Goal: Information Seeking & Learning: Learn about a topic

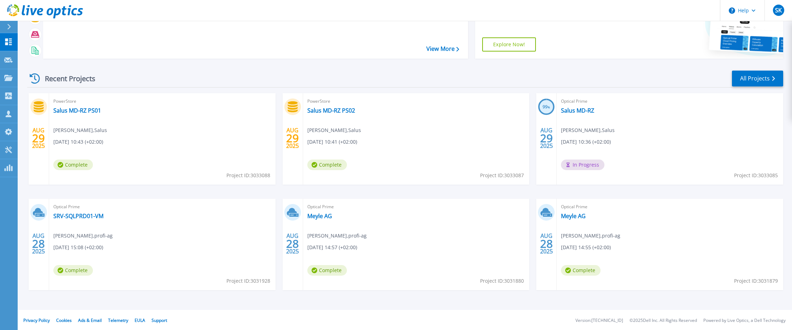
scroll to position [61, 0]
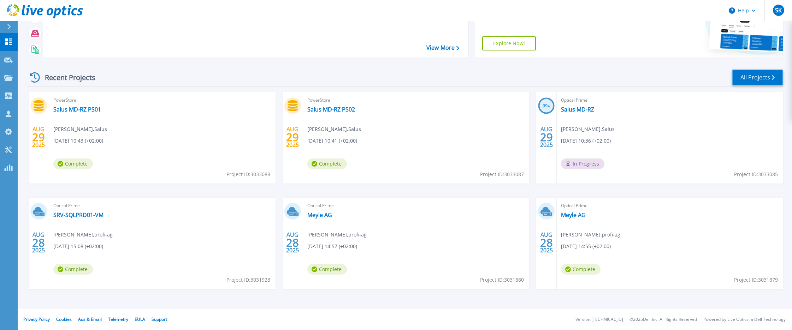
click at [755, 73] on link "All Projects" at bounding box center [757, 78] width 51 height 16
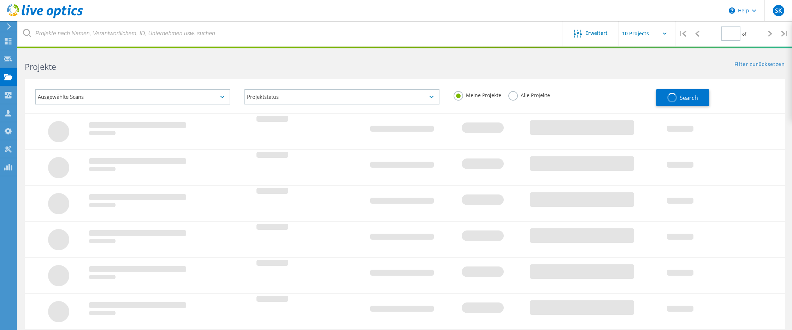
type input "1"
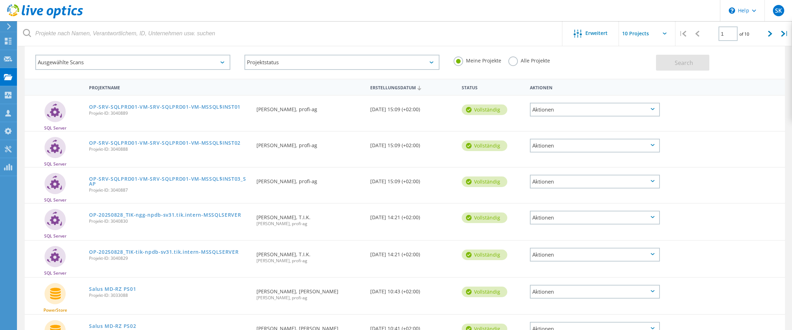
scroll to position [106, 0]
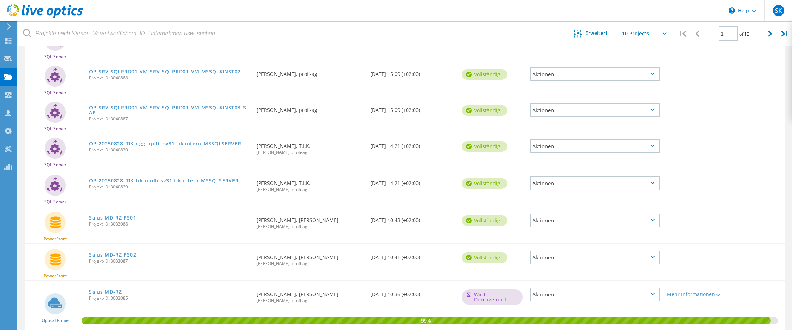
click at [194, 182] on link "OP-20250828_TIK-tik-npdb-sv31.tik.intern-MSSQLSERVER" at bounding box center [163, 180] width 149 height 5
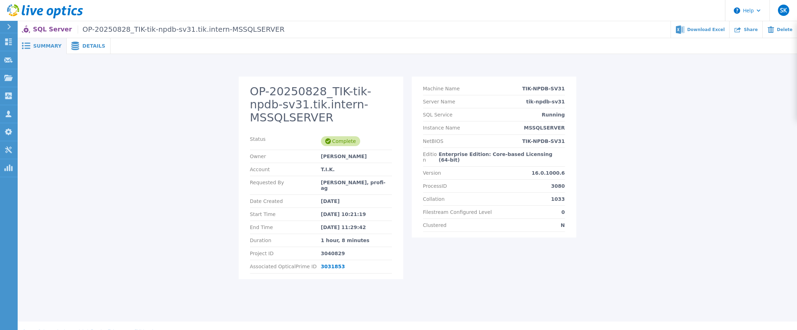
click at [91, 44] on span "Details" at bounding box center [93, 45] width 23 height 5
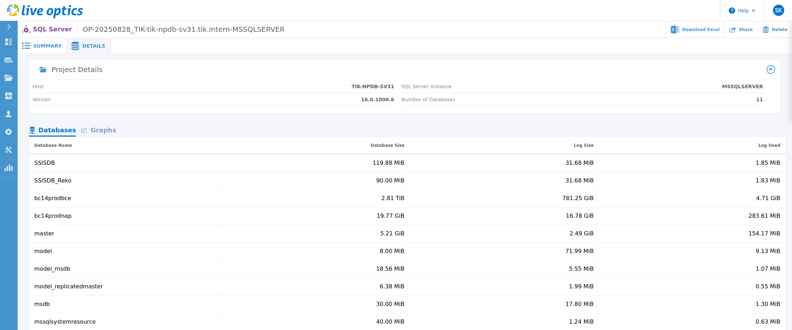
click at [102, 134] on div "Graphs" at bounding box center [98, 131] width 45 height 12
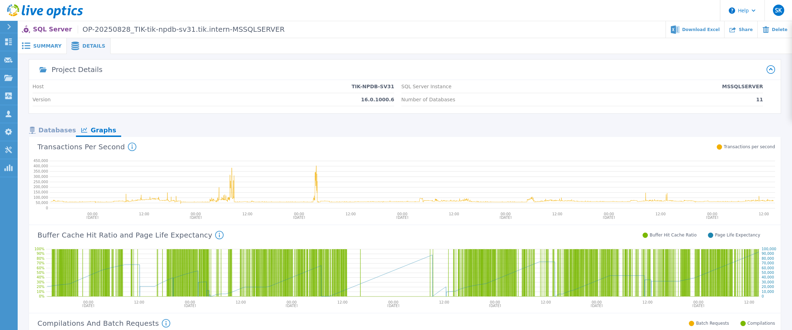
click at [88, 51] on div "Details" at bounding box center [89, 46] width 44 height 16
click at [63, 127] on div "Databases" at bounding box center [52, 131] width 47 height 12
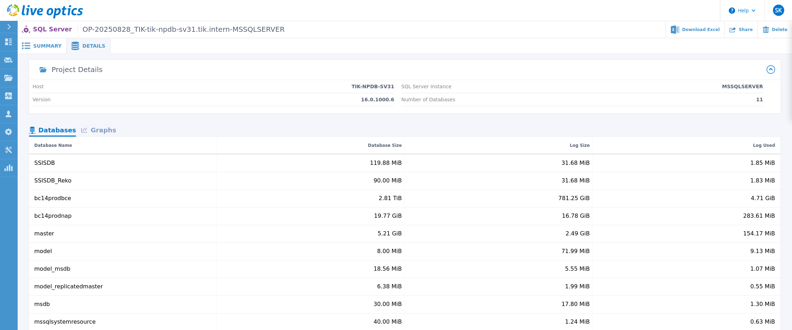
drag, startPoint x: 51, startPoint y: 47, endPoint x: 72, endPoint y: 60, distance: 25.3
click at [51, 47] on span "Summary" at bounding box center [47, 45] width 28 height 5
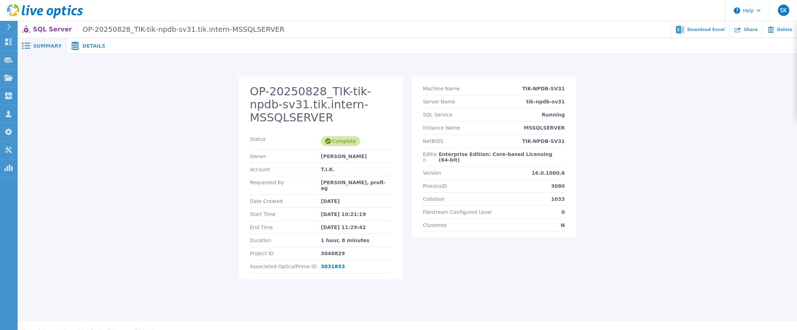
click at [85, 46] on span "Details" at bounding box center [93, 45] width 23 height 5
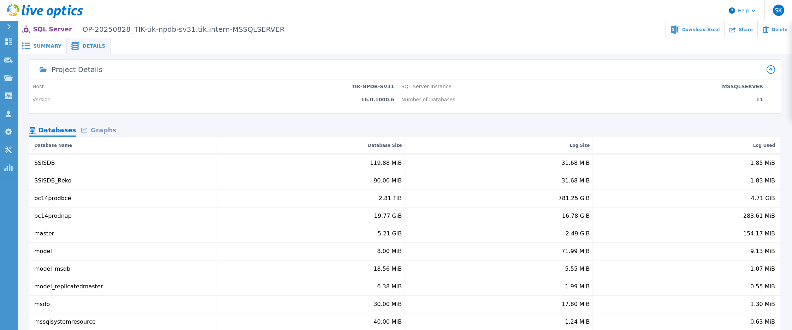
click at [40, 48] on span "Summary" at bounding box center [47, 45] width 28 height 5
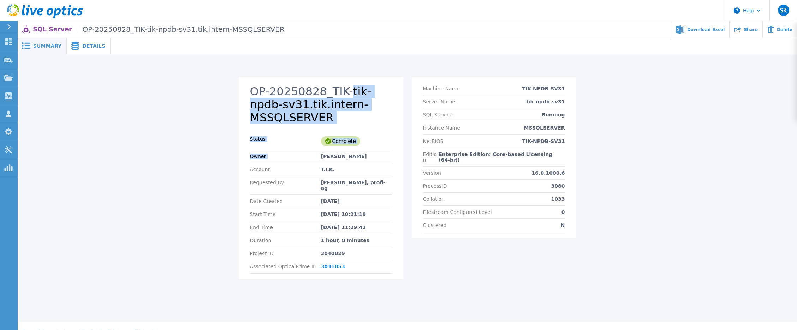
drag, startPoint x: 322, startPoint y: 142, endPoint x: 341, endPoint y: 61, distance: 83.4
click at [341, 61] on div "OP-20250828_TIK-tik-npdb-sv31.tik.intern-MSSQLSERVER Status Complete Owner Bert…" at bounding box center [407, 174] width 779 height 241
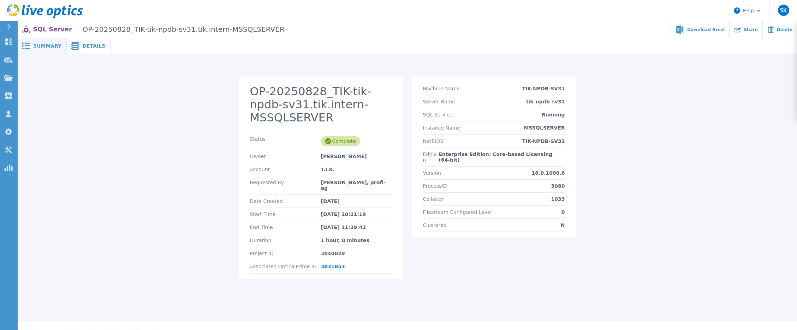
click at [159, 75] on div "OP-20250828_TIK-tik-npdb-sv31.tik.intern-MSSQLSERVER Status Complete Owner Bert…" at bounding box center [407, 174] width 779 height 241
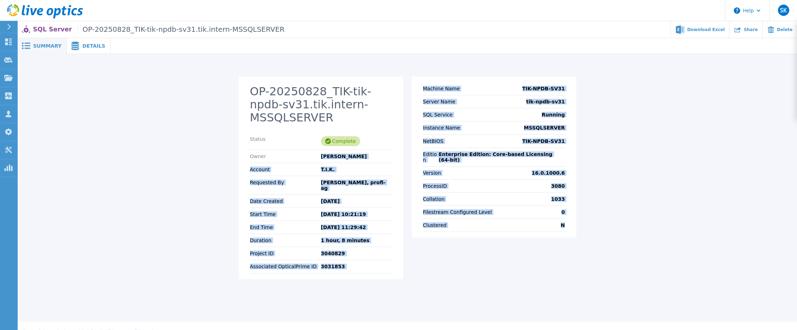
drag, startPoint x: 321, startPoint y: 144, endPoint x: 573, endPoint y: 227, distance: 264.7
click at [573, 227] on div "OP-20250828_TIK-tik-npdb-sv31.tik.intern-MSSQLSERVER Status Complete Owner Bert…" at bounding box center [408, 182] width 338 height 211
click at [653, 210] on div "OP-20250828_TIK-tik-npdb-sv31.tik.intern-MSSQLSERVER Status Complete Owner Bert…" at bounding box center [407, 182] width 766 height 211
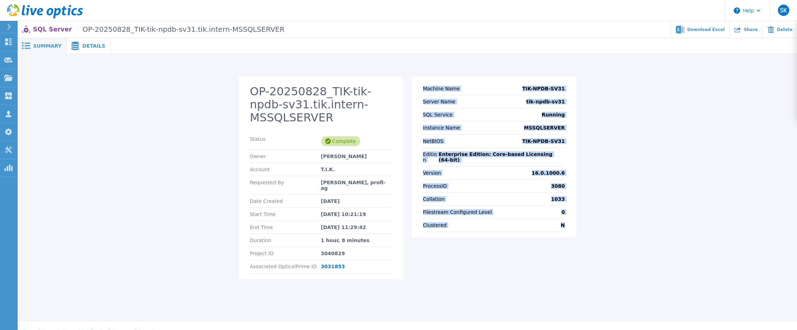
drag, startPoint x: 422, startPoint y: 86, endPoint x: 572, endPoint y: 223, distance: 202.5
click at [572, 223] on section "Machine Name TIK-NPDB-SV31 Server Name tik-npdb-sv31 SQL Service Running Instan…" at bounding box center [494, 157] width 165 height 161
drag, startPoint x: 662, startPoint y: 154, endPoint x: 635, endPoint y: 150, distance: 26.8
click at [662, 154] on div "OP-20250828_TIK-tik-npdb-sv31.tik.intern-MSSQLSERVER Status Complete Owner Bert…" at bounding box center [407, 182] width 766 height 211
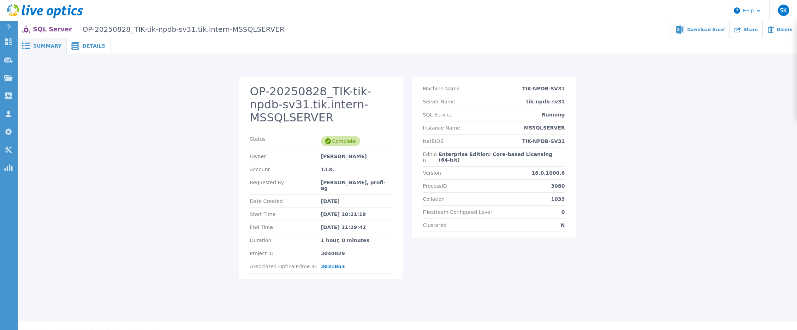
click at [208, 130] on div "OP-20250828_TIK-tik-npdb-sv31.tik.intern-MSSQLSERVER Status Complete Owner Bert…" at bounding box center [407, 182] width 766 height 211
click at [76, 42] on icon at bounding box center [75, 46] width 8 height 8
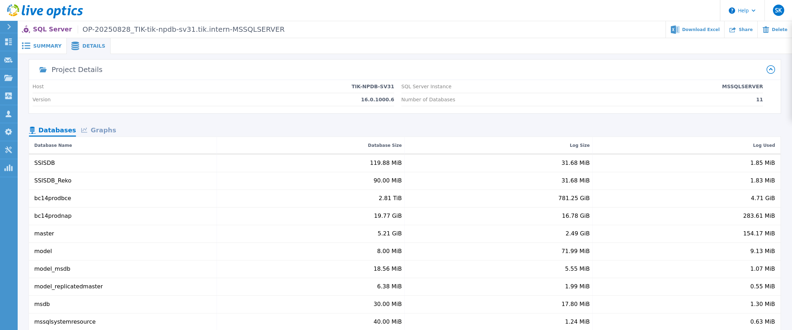
click at [52, 45] on span "Summary" at bounding box center [47, 45] width 28 height 5
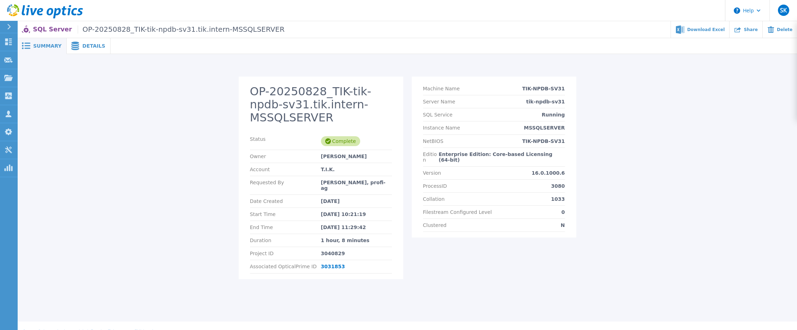
click at [77, 45] on span at bounding box center [75, 46] width 16 height 8
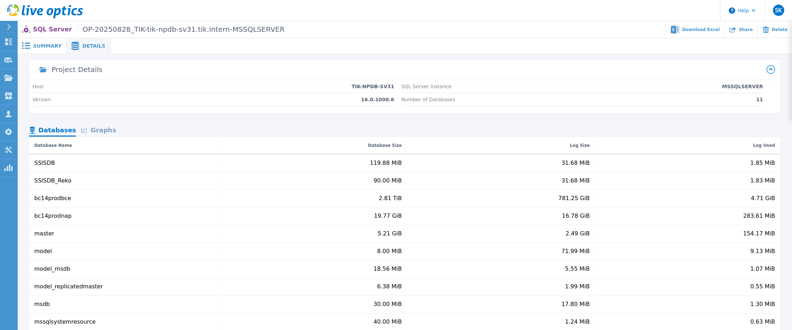
click at [47, 47] on span "Summary" at bounding box center [47, 45] width 28 height 5
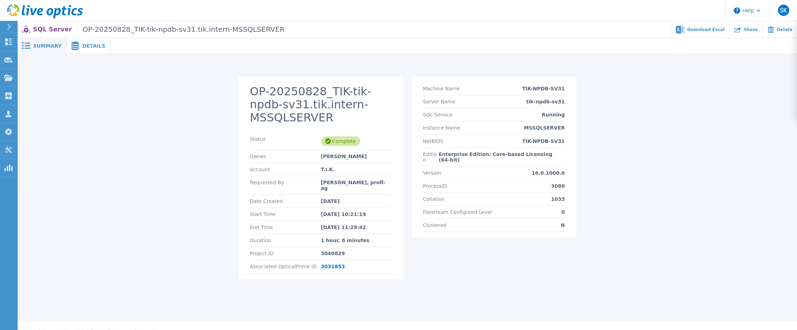
click at [89, 47] on span "Details" at bounding box center [93, 45] width 23 height 5
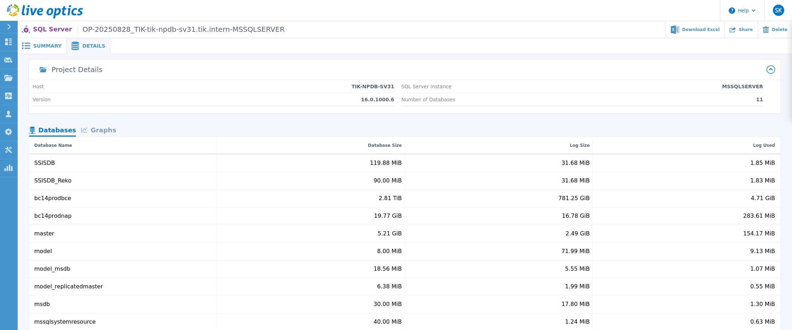
click at [50, 11] on icon at bounding box center [45, 11] width 76 height 14
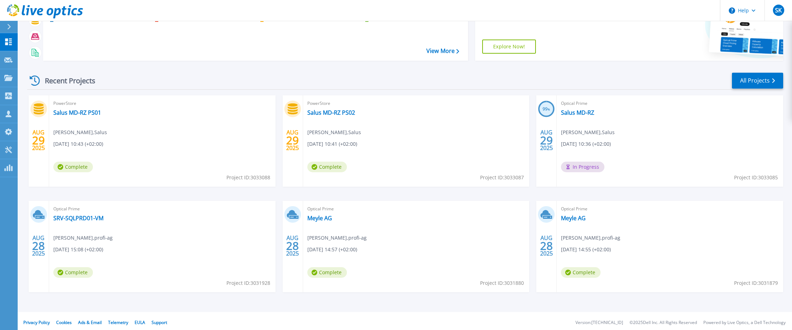
scroll to position [61, 0]
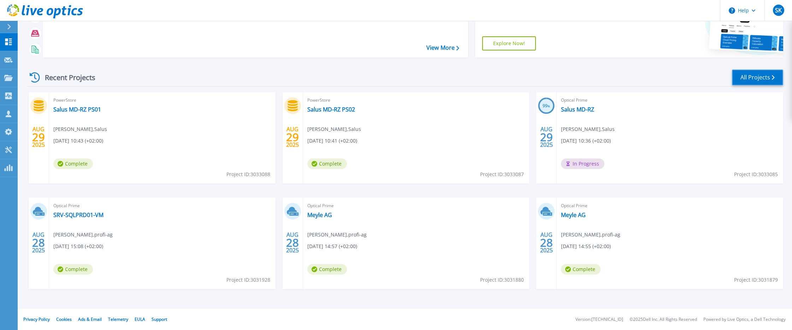
click at [779, 80] on link "All Projects" at bounding box center [757, 78] width 51 height 16
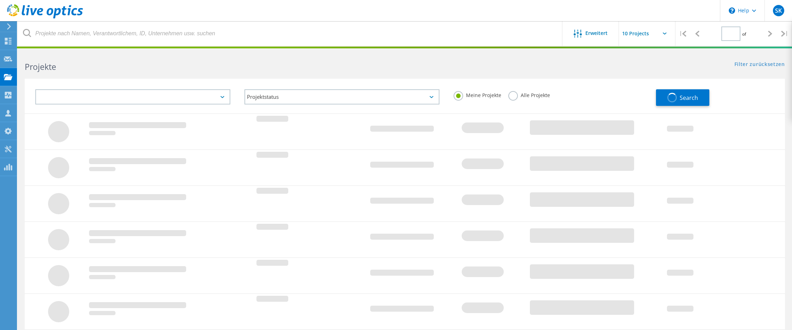
type input "1"
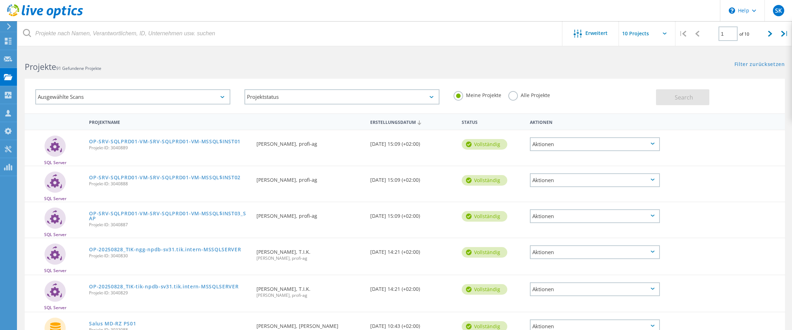
click at [665, 31] on input "text" at bounding box center [654, 33] width 71 height 25
click at [647, 87] on div "Show 40 Projects" at bounding box center [654, 87] width 70 height 12
type input "Show 40 Projects"
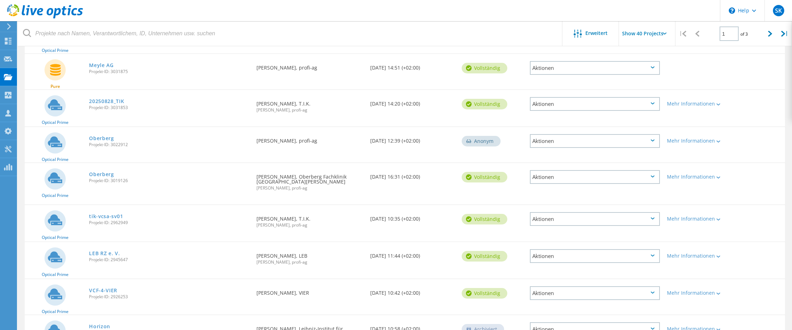
scroll to position [459, 0]
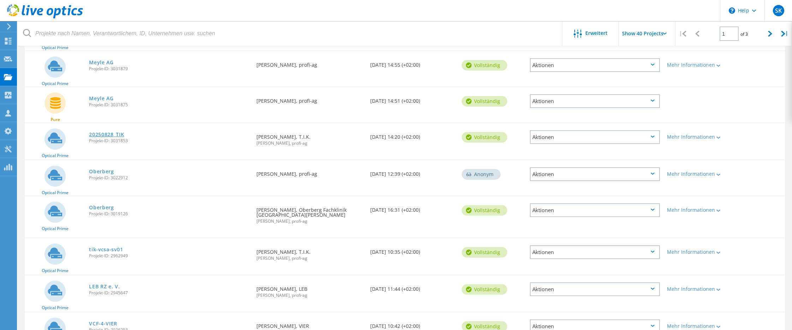
click at [107, 134] on link "20250828_TIK" at bounding box center [106, 134] width 35 height 5
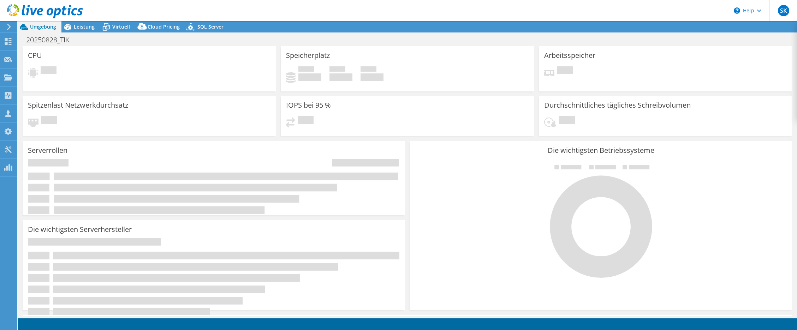
select select "EUFrankfurt"
select select "USD"
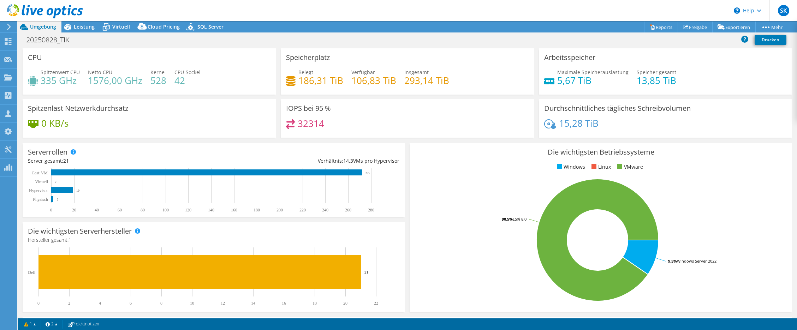
click at [57, 84] on h4 "335 GHz" at bounding box center [60, 81] width 39 height 8
click at [93, 29] on span "Leistung" at bounding box center [84, 26] width 21 height 7
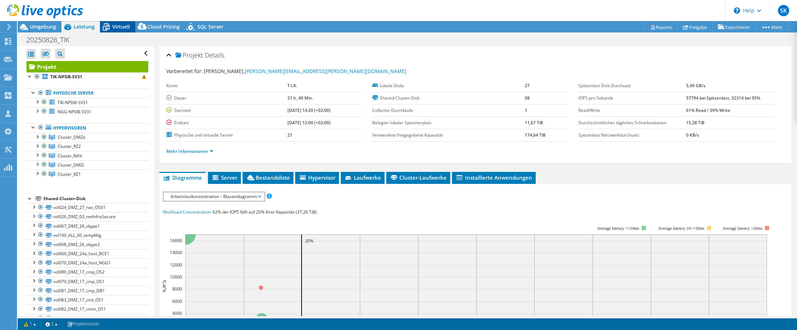
click at [115, 28] on span "Virtuell" at bounding box center [121, 26] width 18 height 7
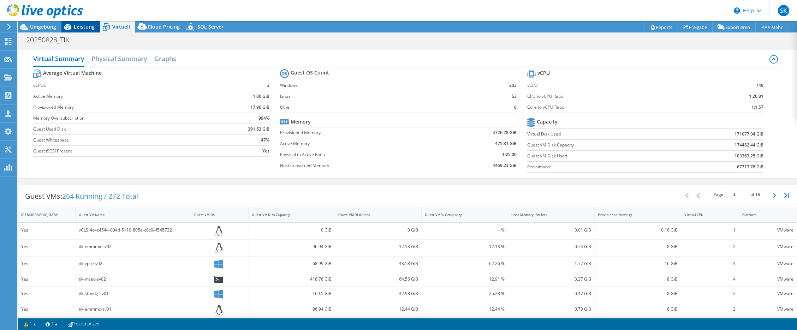
click at [84, 25] on span "Leistung" at bounding box center [84, 26] width 21 height 7
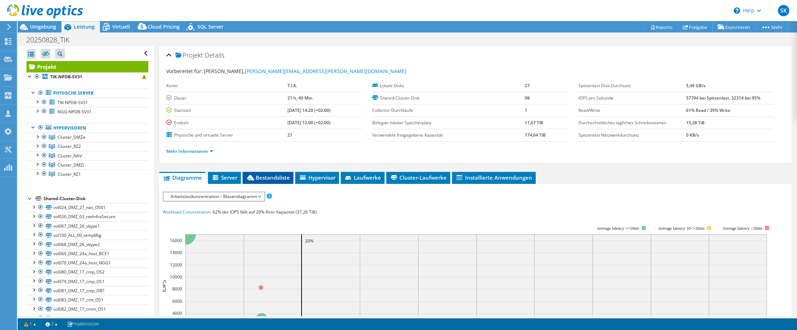
click at [252, 181] on span "Bestandsliste" at bounding box center [268, 177] width 44 height 7
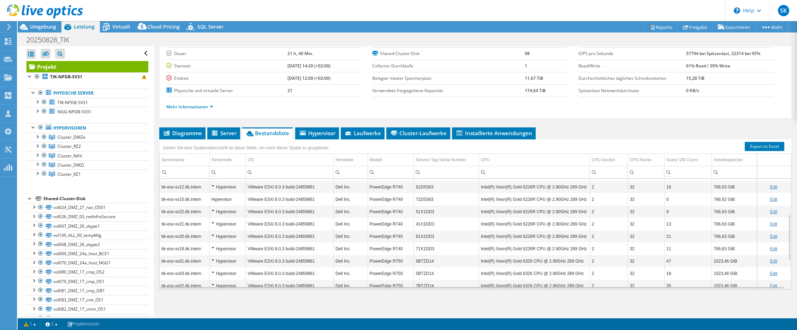
scroll to position [127, 0]
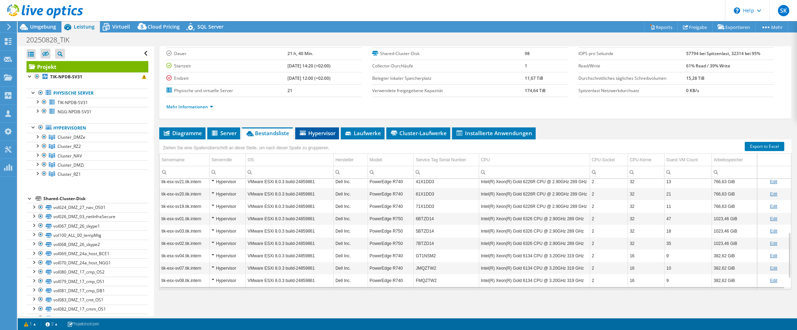
click at [320, 135] on span "Hypervisor" at bounding box center [317, 133] width 37 height 7
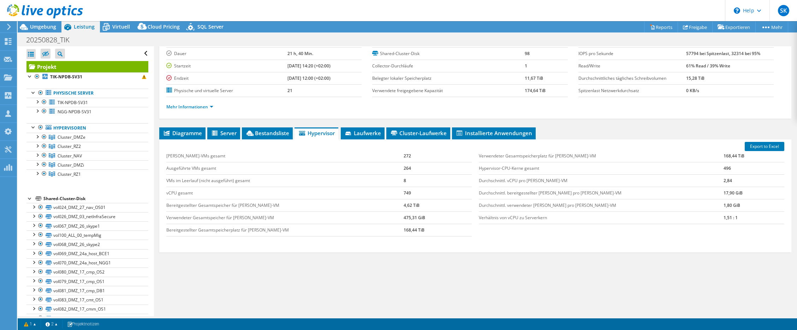
scroll to position [0, 0]
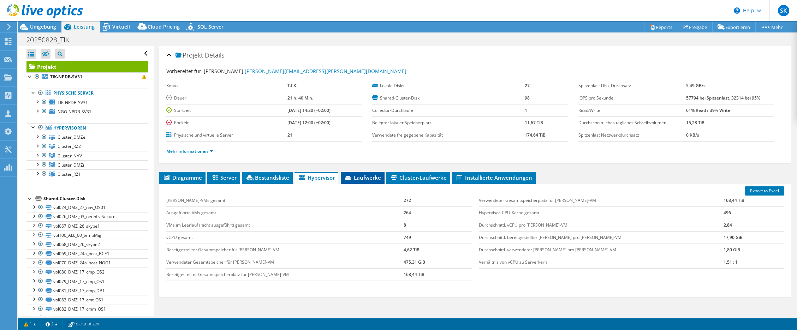
click at [360, 176] on span "Laufwerke" at bounding box center [362, 177] width 37 height 7
